Goal: Ask a question

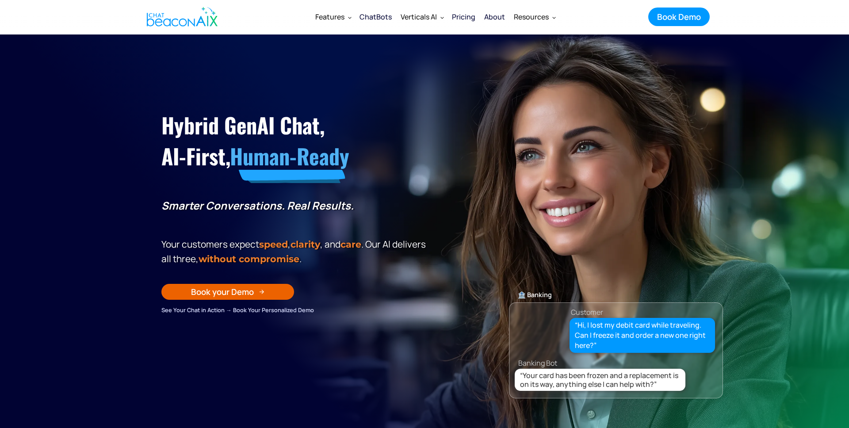
click at [717, 66] on section "Hybrid GenAI Chat, AI-First, Human-Ready Smarter Conversations. Real Results. Y…" at bounding box center [424, 255] width 849 height 442
click at [814, 398] on icon "button" at bounding box center [823, 401] width 29 height 29
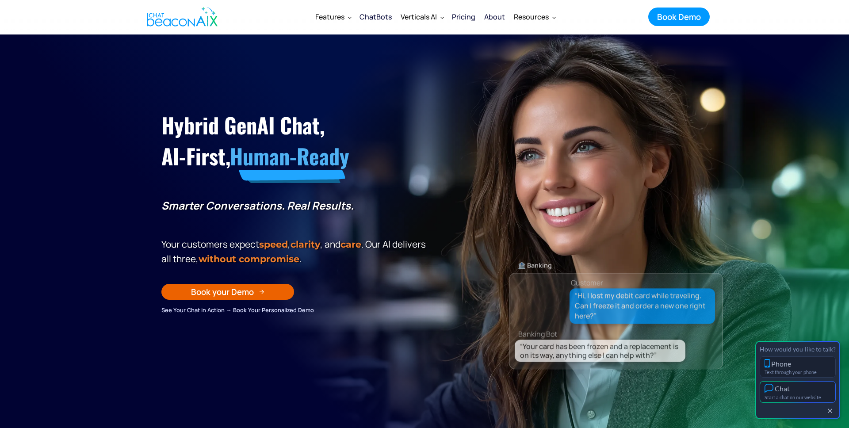
click at [815, 397] on div "Start a chat on our website" at bounding box center [798, 397] width 66 height 6
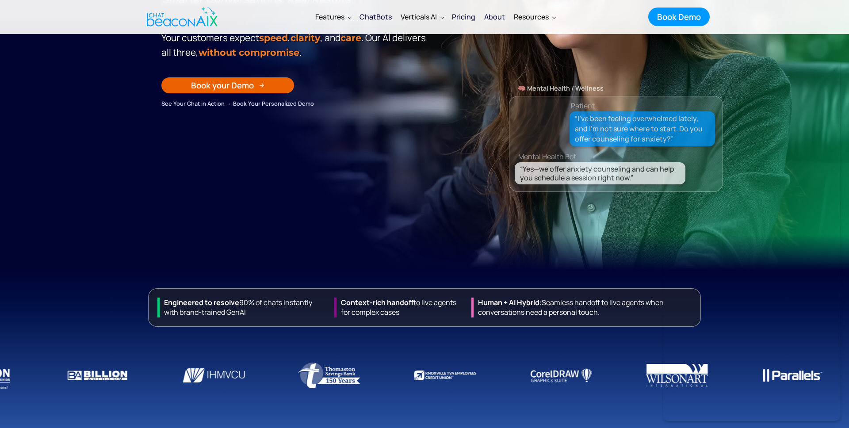
scroll to position [212, 0]
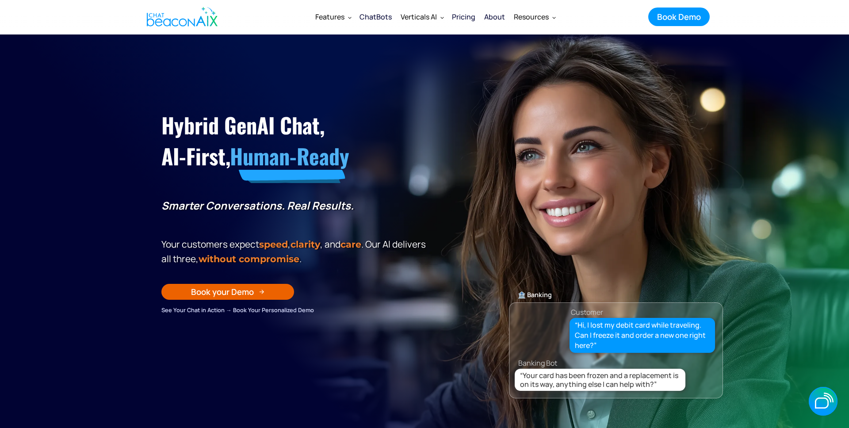
click at [635, 69] on section "Hybrid GenAI Chat, AI-First, Human-Ready Smarter Conversations. Real Results. Y…" at bounding box center [424, 255] width 849 height 442
click at [615, 246] on div "Banking Bot" at bounding box center [624, 252] width 213 height 12
